Goal: Task Accomplishment & Management: Complete application form

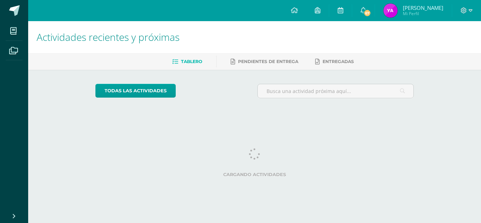
click at [393, 11] on img at bounding box center [391, 11] width 14 height 14
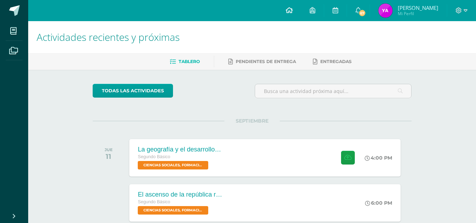
click at [293, 7] on icon at bounding box center [289, 10] width 7 height 6
click at [186, 164] on span "CIENCIAS SOCIALES, FORMACIÓN CIUDADANA E INTERCULTURALIDAD 'Sección C'" at bounding box center [172, 165] width 71 height 8
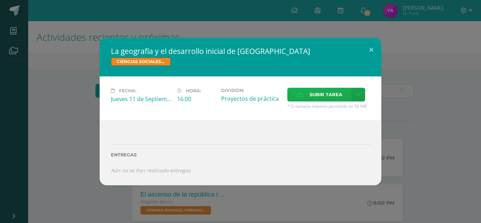
click at [334, 95] on span "Subir tarea" at bounding box center [326, 94] width 33 height 13
click at [0, 0] on input "Subir tarea" at bounding box center [0, 0] width 0 height 0
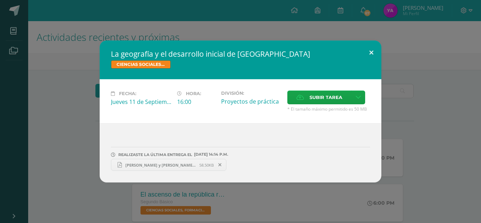
click at [367, 51] on button at bounding box center [372, 53] width 20 height 24
